Goal: Information Seeking & Learning: Find specific fact

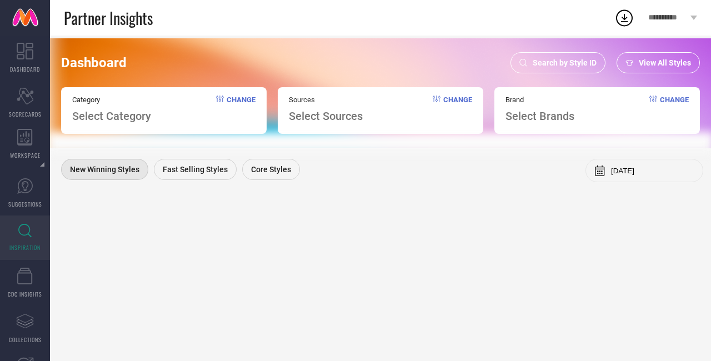
click at [565, 50] on div "Dashboard Search by Style ID View All Styles Category Select Category Change So…" at bounding box center [380, 92] width 667 height 109
click at [565, 60] on span "Search by Style ID" at bounding box center [565, 62] width 64 height 9
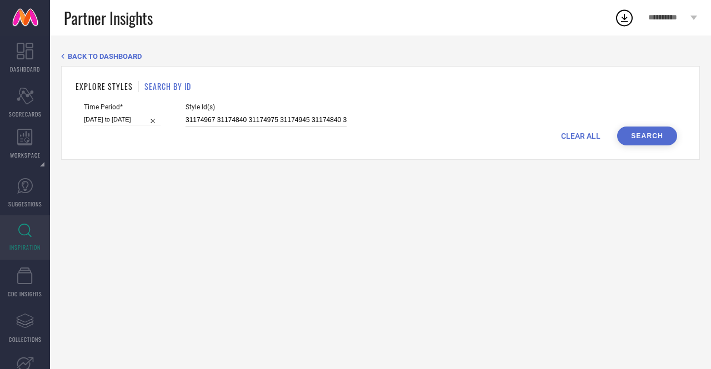
click at [223, 122] on input "31174967 31174840 31174975 31174945 31174840 31174967 31174975" at bounding box center [266, 120] width 161 height 13
paste input "2367843 2367844 9056993 9657193 10365295 10365329 10967126 10967402 10967442 10…"
type input "2367843 2367844 9056993 9657193 10365295 10365329 10967126 10967402 10967442 10…"
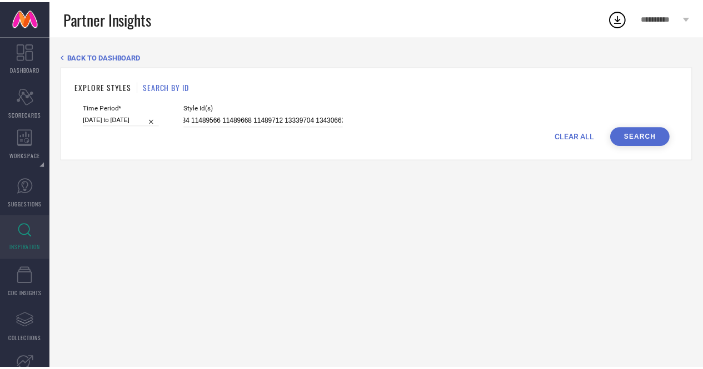
scroll to position [0, 0]
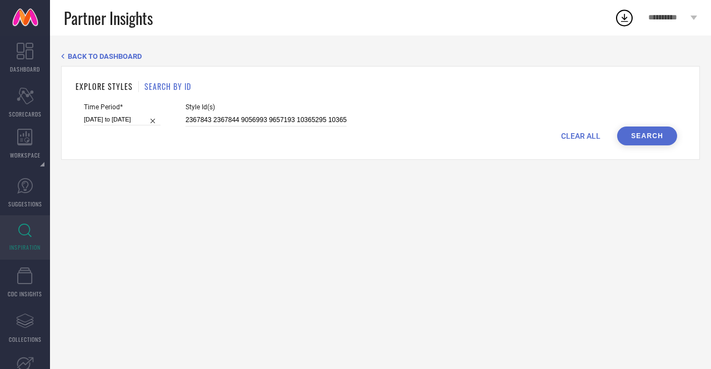
click at [665, 133] on button "Search" at bounding box center [647, 136] width 60 height 19
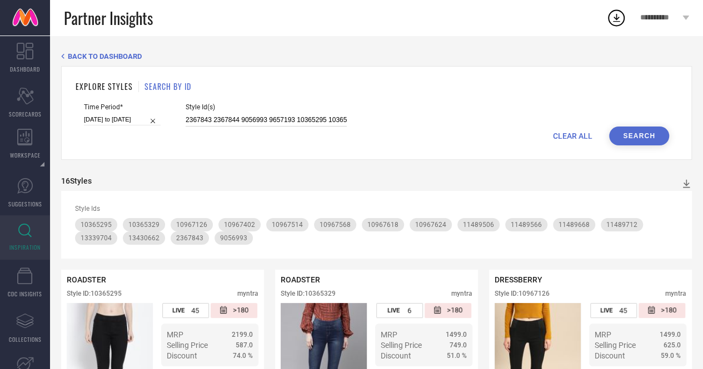
click at [289, 115] on input "2367843 2367844 9056993 9657193 10365295 10365329 10967126 10967402 10967442 10…" at bounding box center [266, 120] width 161 height 13
paste input "8317561 8506567 11118508 11489542 11489548 11489602 11541598 11541600 14739756 …"
type input "8317561 8506567 11118508 11489542 11489548 11489602 11541598 11541600 14739756 …"
click at [649, 136] on button "Search" at bounding box center [639, 136] width 60 height 19
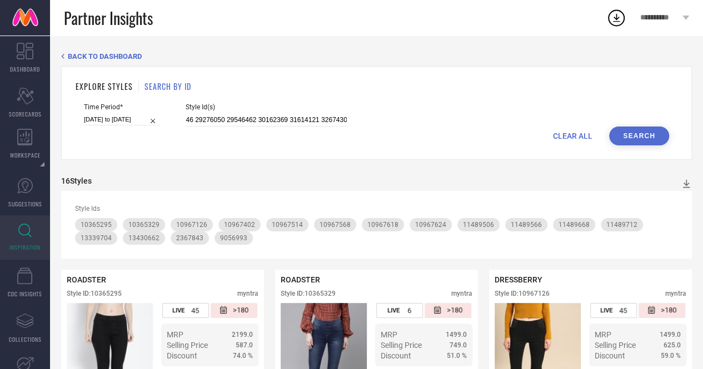
scroll to position [0, 0]
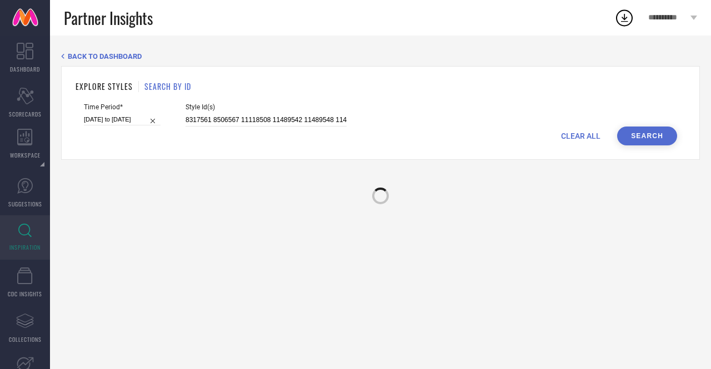
click at [370, 205] on div "BACK TO DASHBOARD EXPLORE STYLES SEARCH BY ID Time Period* [DATE] to [DATE] Sty…" at bounding box center [380, 203] width 661 height 334
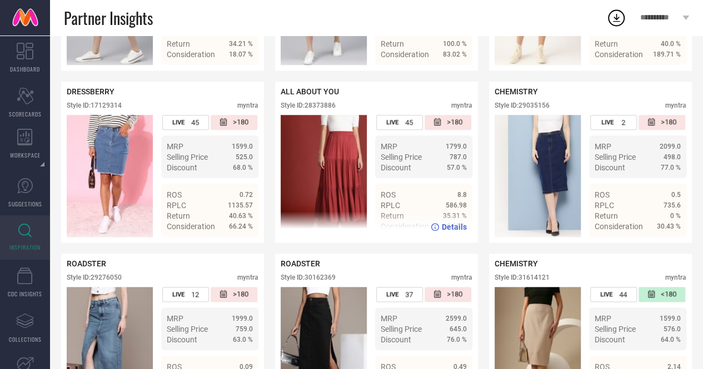
scroll to position [503, 0]
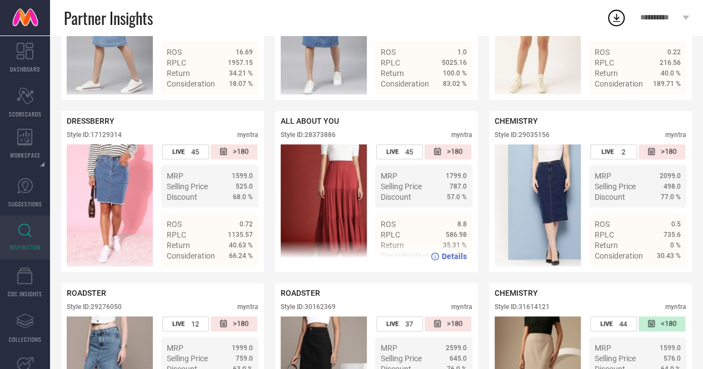
click at [321, 137] on div "ALL ABOUT YOU Style ID: 28373886 myntra" at bounding box center [377, 131] width 192 height 28
click at [319, 139] on div "Style ID: 28373886" at bounding box center [308, 135] width 55 height 8
copy div "28373886"
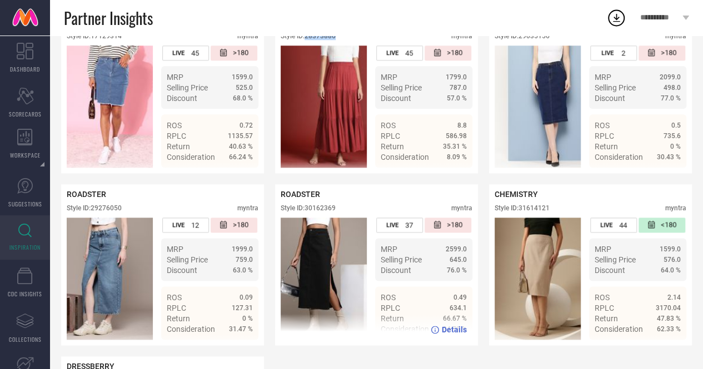
scroll to position [613, 0]
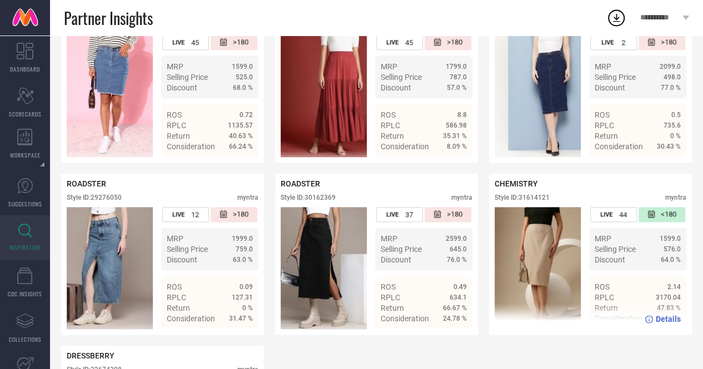
click at [550, 259] on img at bounding box center [537, 268] width 86 height 122
click at [529, 202] on div "Style ID: 31614121" at bounding box center [521, 198] width 55 height 8
copy div "31614121"
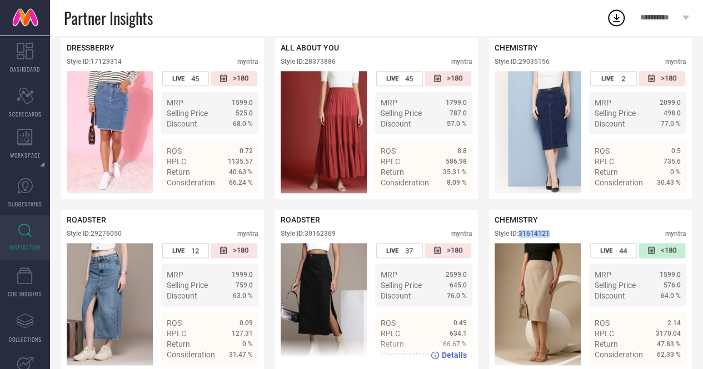
scroll to position [576, 0]
click at [329, 275] on img at bounding box center [324, 305] width 86 height 122
click at [316, 238] on div "Style ID: 30162369" at bounding box center [308, 235] width 55 height 8
copy div "30162369"
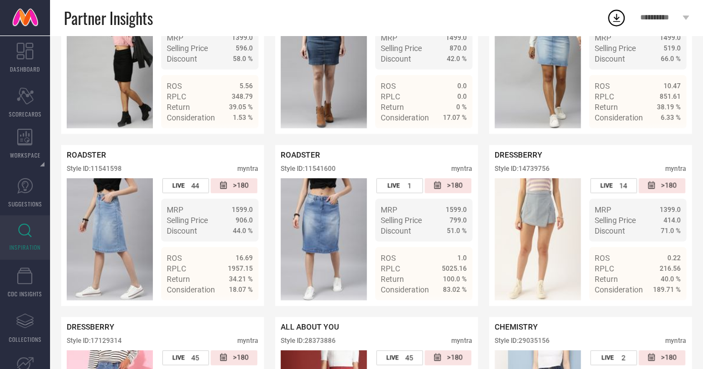
scroll to position [244, 0]
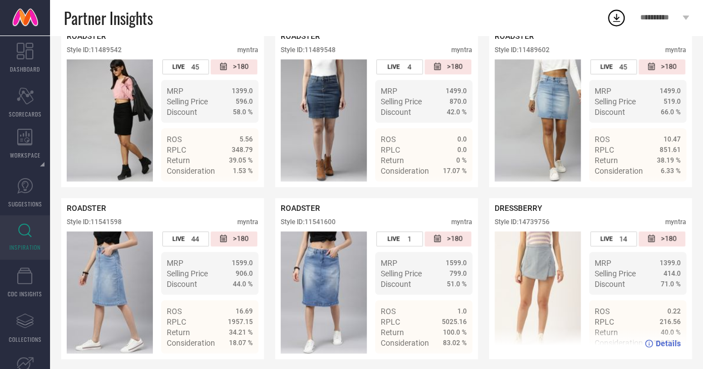
click at [558, 281] on img at bounding box center [537, 293] width 86 height 122
click at [533, 226] on div "Style ID: 14739756" at bounding box center [521, 222] width 55 height 8
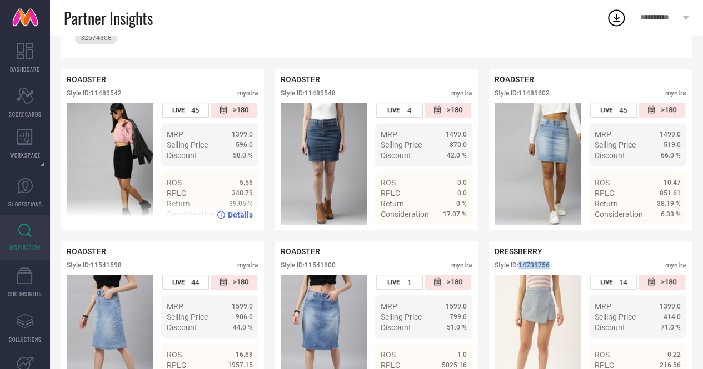
scroll to position [200, 0]
click at [116, 98] on div "Style ID: 11489542" at bounding box center [94, 94] width 55 height 8
copy div "11489542"
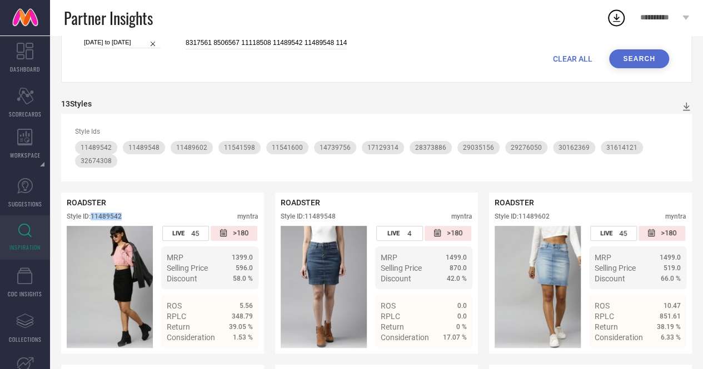
scroll to position [0, 0]
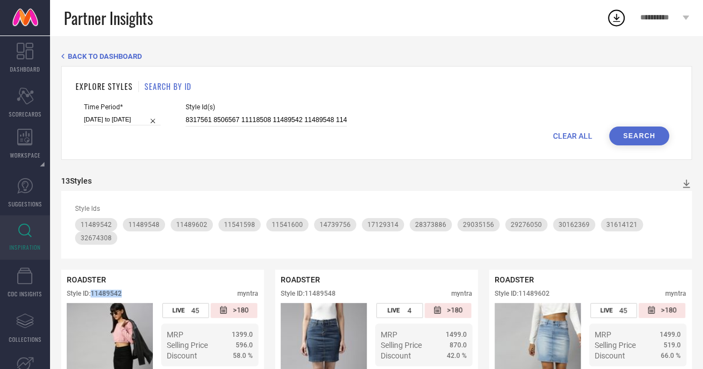
click at [605, 131] on div "CLEAR ALL Search" at bounding box center [376, 136] width 585 height 19
click at [341, 121] on input "8317561 8506567 11118508 11489542 11489548 11489602 11541598 11541600 14739756 …" at bounding box center [266, 120] width 161 height 13
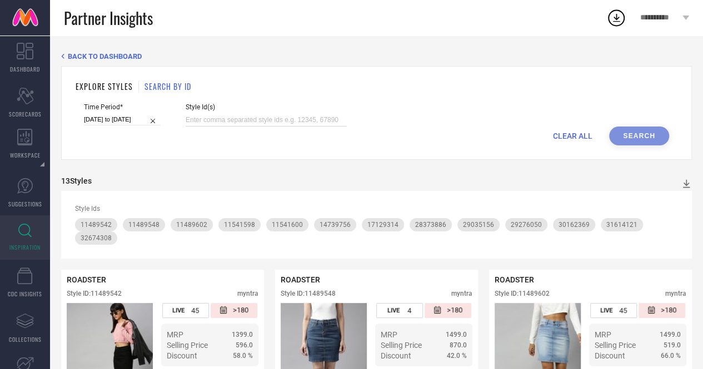
paste input "27159508 27159510"
type input "27159508 27159510"
click at [655, 138] on button "Search" at bounding box center [639, 136] width 60 height 19
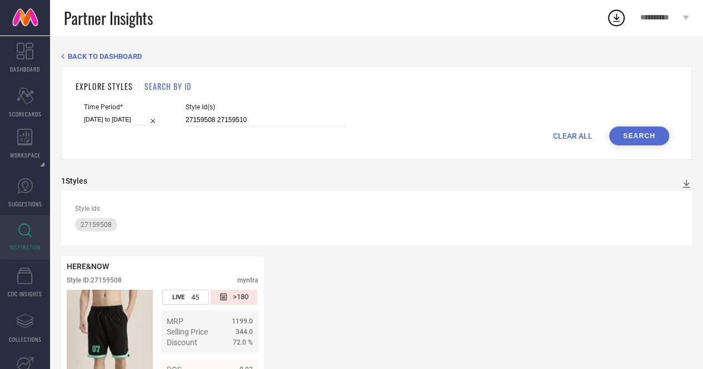
scroll to position [69, 0]
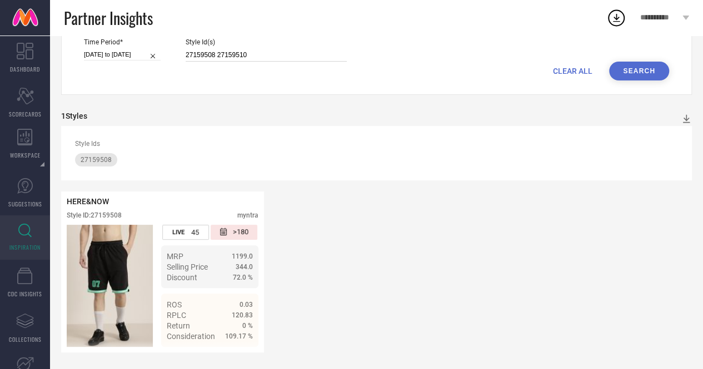
drag, startPoint x: 273, startPoint y: 47, endPoint x: 53, endPoint y: 26, distance: 221.0
click at [53, 26] on div "**********" at bounding box center [351, 152] width 703 height 434
paste input "27159510"
click at [657, 66] on button "Search" at bounding box center [639, 71] width 60 height 19
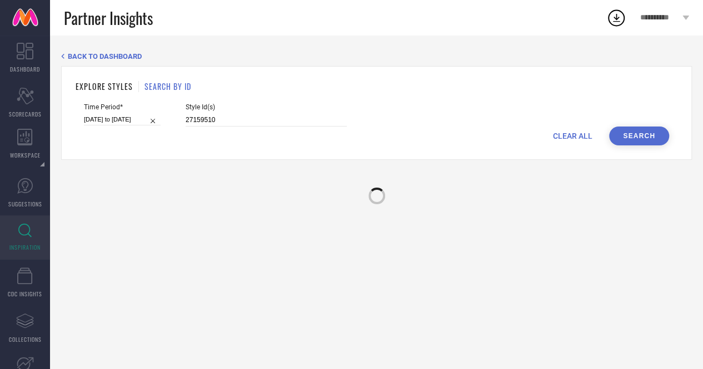
scroll to position [0, 0]
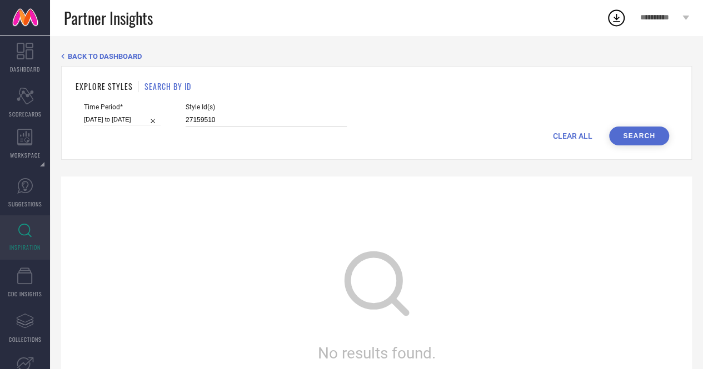
click at [270, 120] on input "27159510" at bounding box center [266, 120] width 161 height 13
type input "2"
paste input "31369512 31369521 31369530 31369546 31379574 33366470 33451398 34751895"
type input "31369512 31369521 31369530 31369546 31379574 33366470 33451398 34751895"
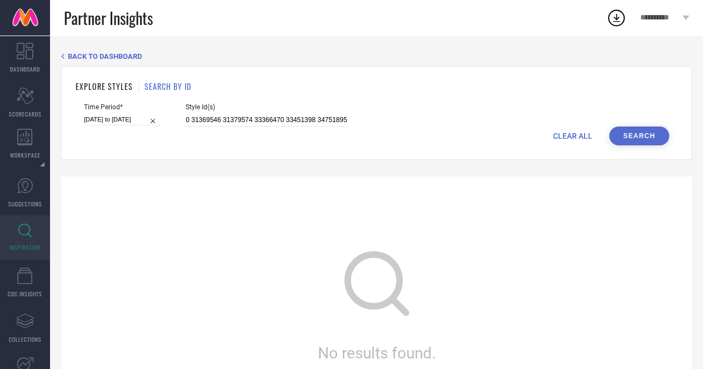
scroll to position [0, 0]
click at [633, 138] on button "Search" at bounding box center [639, 136] width 60 height 19
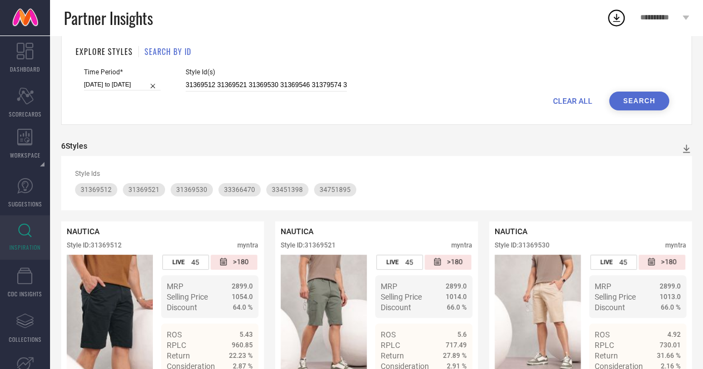
scroll to position [30, 0]
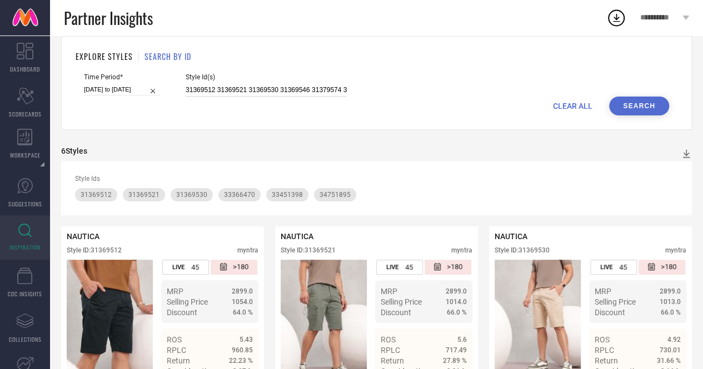
click at [319, 92] on input "31369512 31369521 31369530 31369546 31379574 33366470 33451398 34751895" at bounding box center [266, 90] width 161 height 13
paste input "12940362 13257638 14382096 27633032 27633040"
type input "12940362 13257638 14382096 27633032 27633040"
click at [641, 111] on button "Search" at bounding box center [639, 106] width 60 height 19
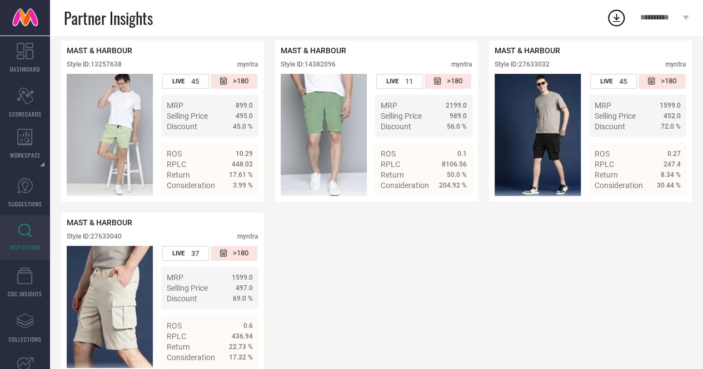
scroll to position [0, 0]
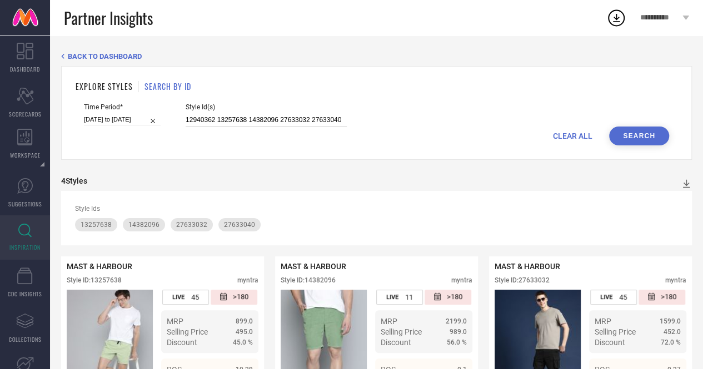
drag, startPoint x: 326, startPoint y: 124, endPoint x: 271, endPoint y: 9, distance: 126.7
click at [316, 115] on input "12940362 13257638 14382096 27633032 27633040" at bounding box center [266, 120] width 161 height 13
paste input "18202382 18206420 19455000 19883262 20786920 25981692 26332732 26387908 2729371…"
type input "18202382 18206420 19455000 19883262 20786920 25981692 26332732 26387908 2729371…"
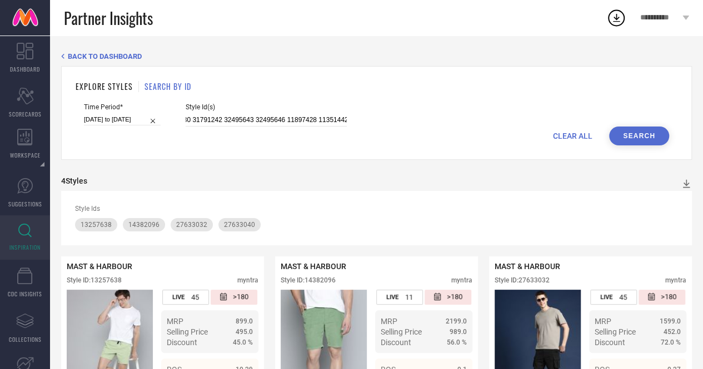
scroll to position [0, 0]
click at [650, 142] on button "Search" at bounding box center [639, 136] width 60 height 19
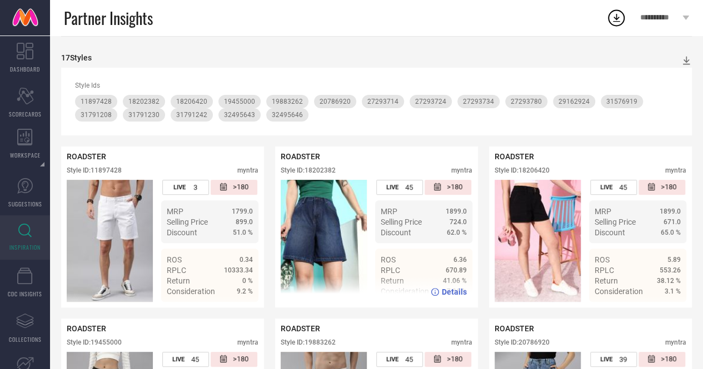
scroll to position [141, 0]
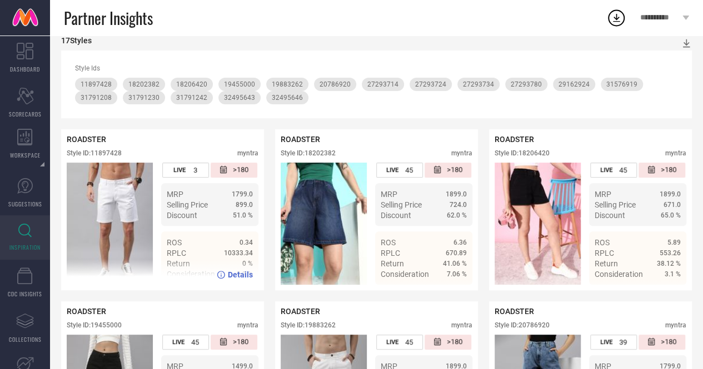
click at [106, 155] on div "Style ID: 11897428" at bounding box center [94, 153] width 55 height 8
copy div "11897428"
